Goal: Communication & Community: Answer question/provide support

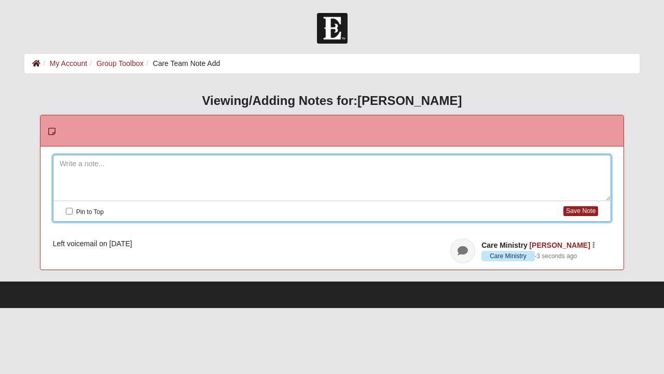
click at [32, 63] on icon at bounding box center [36, 63] width 8 height 7
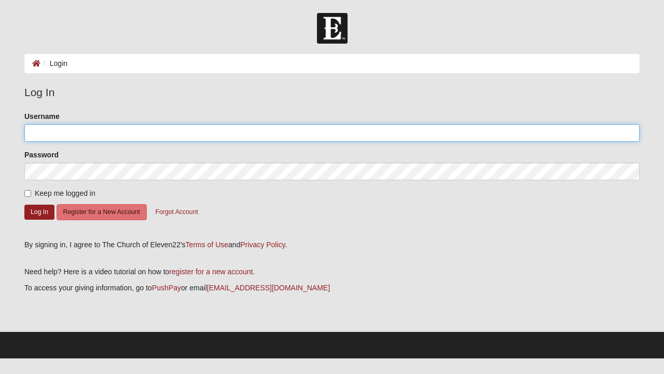
type input "amylblomberg"
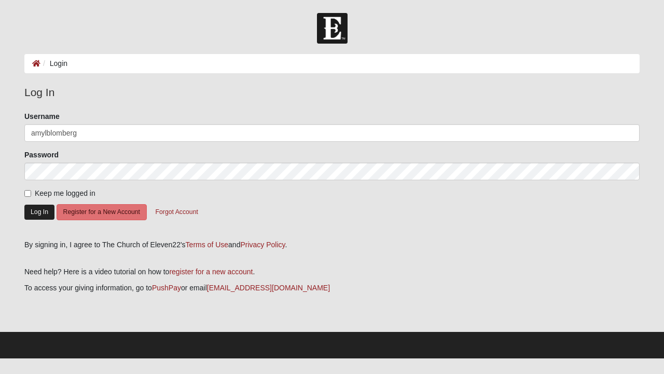
click at [36, 216] on button "Log In" at bounding box center [39, 212] width 30 height 15
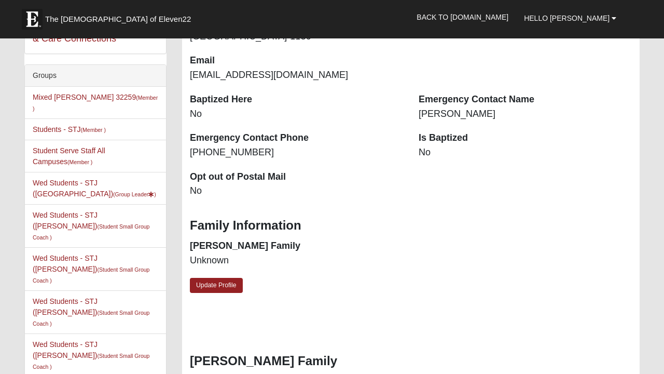
click at [339, 290] on div "Amy Blomberg 39 years old (11/16/1985) Female Married 8th Grade Contact Informa…" at bounding box center [411, 82] width 458 height 460
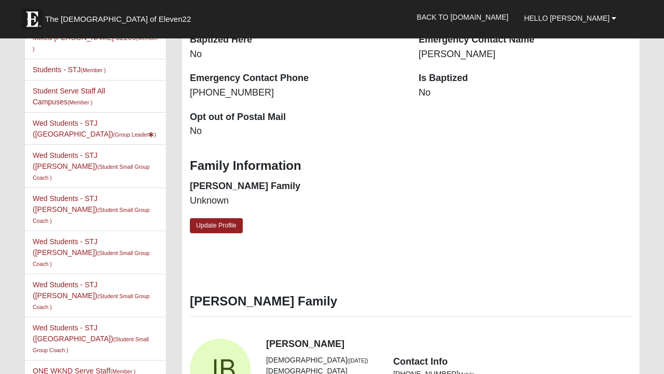
scroll to position [316, 0]
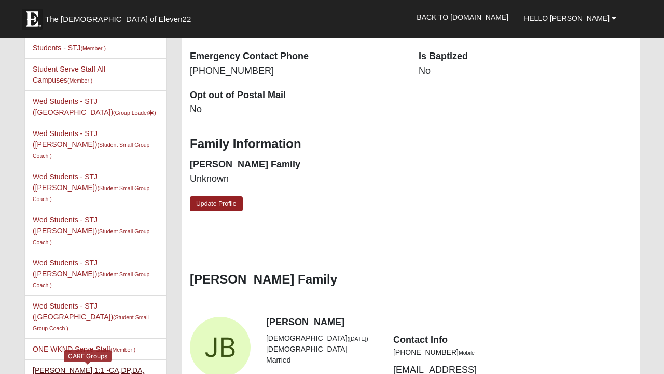
click at [103, 366] on link "Amy Blomberg 1:1 -CA,DP,DA,MA (Care Giver ) 1" at bounding box center [95, 375] width 124 height 19
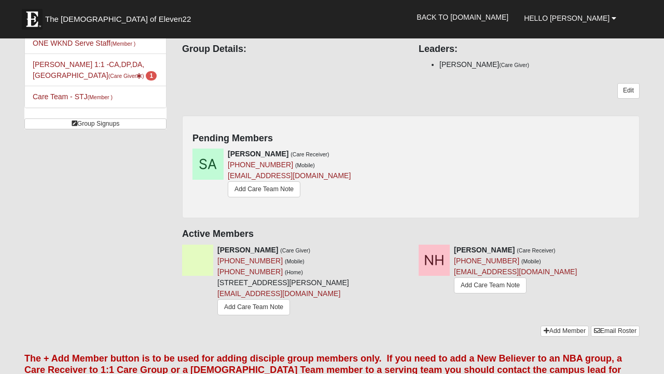
scroll to position [113, 0]
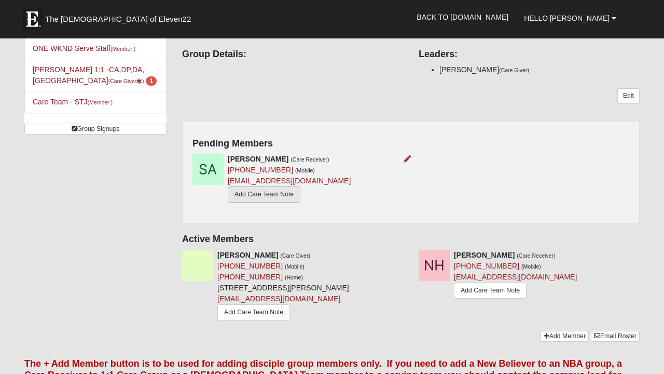
click at [269, 186] on link "Add Care Team Note" at bounding box center [264, 194] width 73 height 16
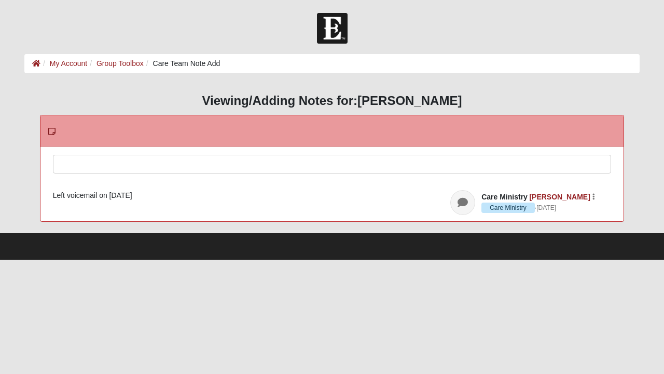
click at [252, 161] on div at bounding box center [332, 178] width 558 height 46
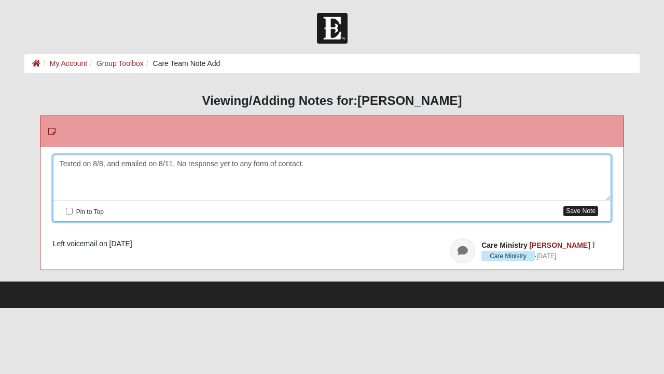
click at [578, 208] on button "Save Note" at bounding box center [581, 211] width 35 height 10
